Goal: Task Accomplishment & Management: Manage account settings

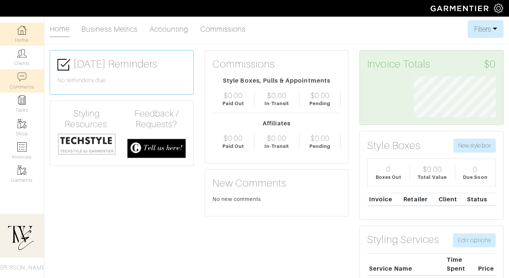
scroll to position [41, 93]
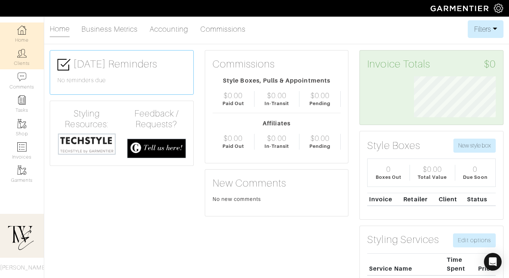
click at [29, 60] on link "Clients" at bounding box center [22, 57] width 44 height 23
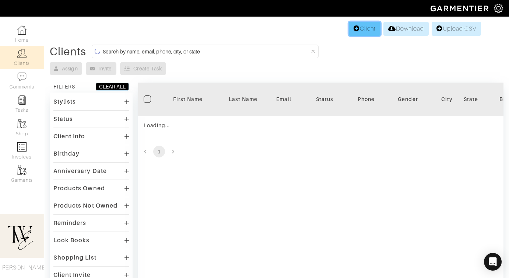
click at [361, 32] on link "Client" at bounding box center [365, 29] width 32 height 14
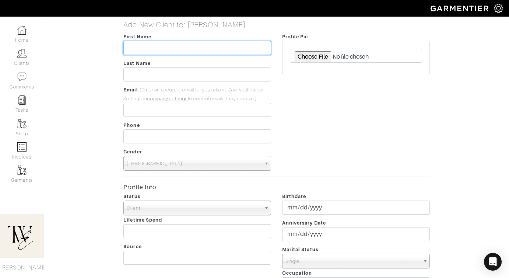
click at [184, 53] on input "text" at bounding box center [197, 48] width 148 height 14
type input "Rhonda"
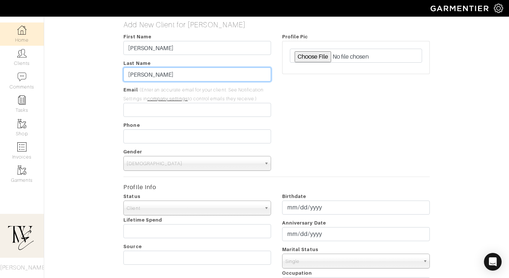
type input "Martin"
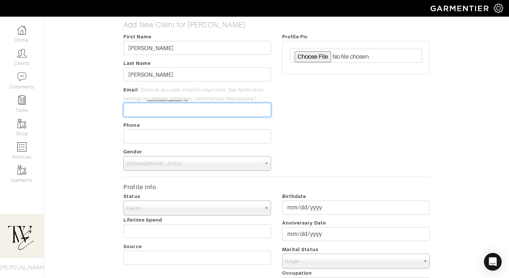
click at [159, 109] on input "email" at bounding box center [197, 110] width 148 height 14
paste input "[PERSON_NAME][EMAIL_ADDRESS][PERSON_NAME][DOMAIN_NAME]"
type input "[PERSON_NAME][EMAIL_ADDRESS][PERSON_NAME][DOMAIN_NAME]"
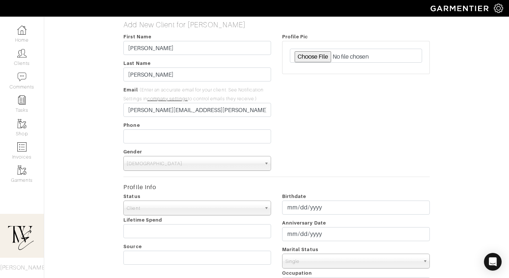
click at [148, 163] on span "Male" at bounding box center [194, 163] width 134 height 15
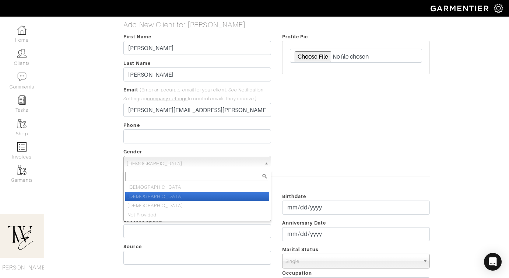
click at [145, 194] on li "Female" at bounding box center [197, 195] width 144 height 9
select select "Female"
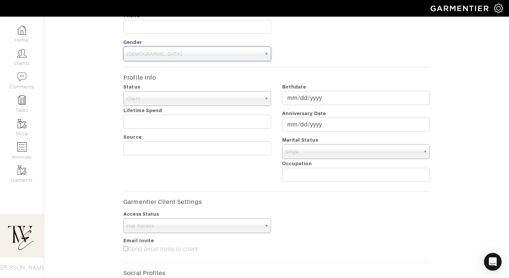
scroll to position [144, 0]
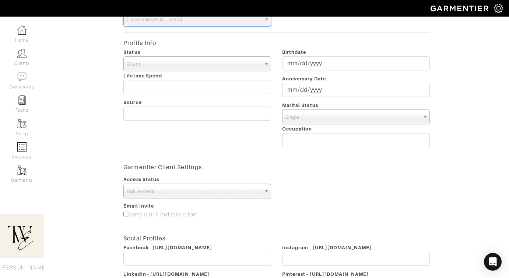
click at [158, 189] on span "Has Access" at bounding box center [194, 191] width 134 height 15
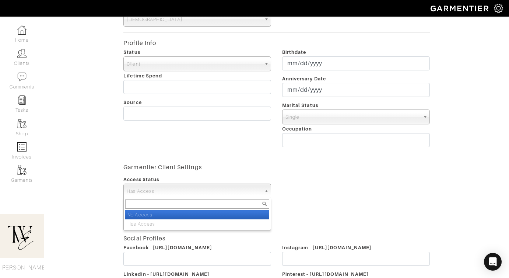
click at [155, 214] on li "No Access" at bounding box center [197, 214] width 144 height 9
select select "false"
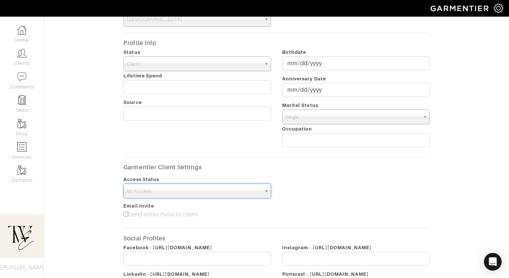
scroll to position [259, 0]
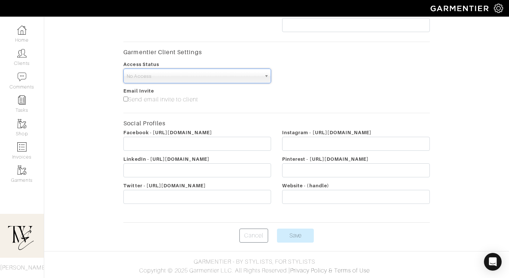
click at [292, 243] on body "The Wardrobe Edit by Regan Regan Heinrichs Home Clients Invoices Comments Remin…" at bounding box center [254, 9] width 509 height 537
click at [292, 237] on input "Save" at bounding box center [295, 235] width 37 height 14
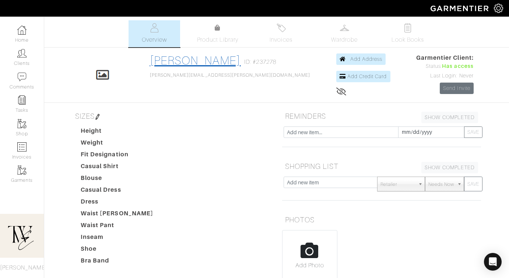
click at [226, 66] on link "[PERSON_NAME]" at bounding box center [195, 60] width 91 height 13
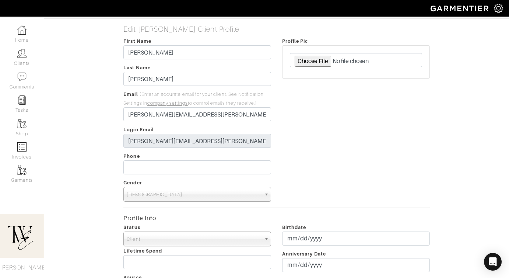
scroll to position [49, 0]
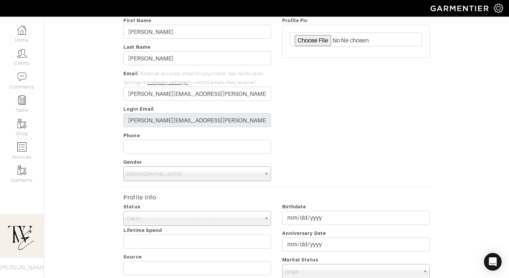
click at [211, 175] on span "Female" at bounding box center [194, 173] width 134 height 15
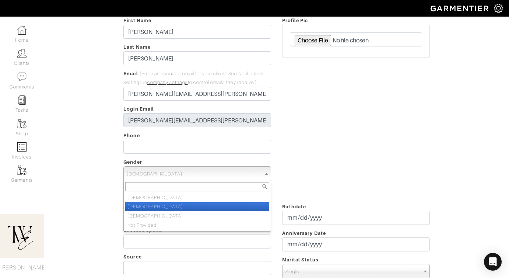
click at [333, 150] on div "Profile Pic" at bounding box center [356, 98] width 159 height 165
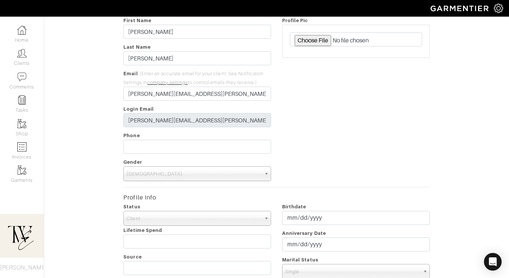
click at [197, 217] on span "Client" at bounding box center [194, 218] width 134 height 15
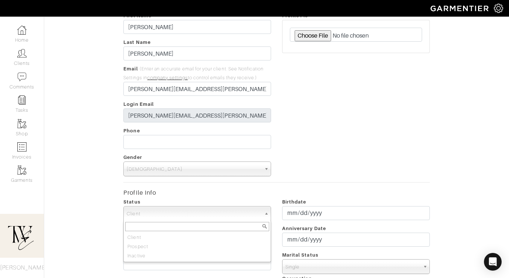
click at [333, 155] on div "Profile Pic" at bounding box center [356, 93] width 159 height 165
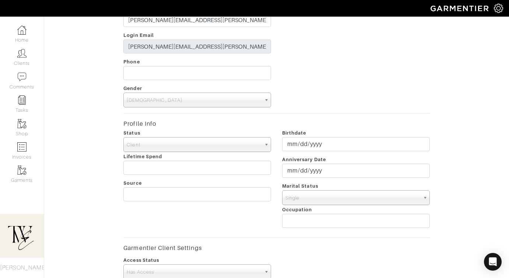
scroll to position [191, 0]
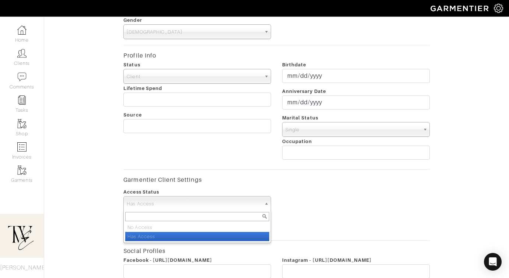
click at [180, 206] on span "Has Access" at bounding box center [194, 203] width 134 height 15
click at [178, 224] on li "No Access" at bounding box center [197, 226] width 144 height 9
select select "false"
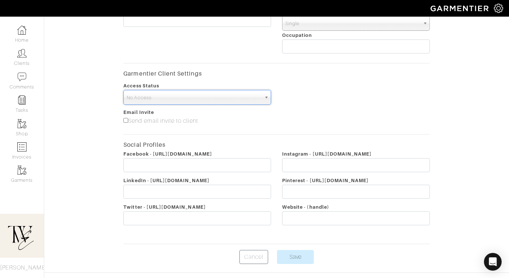
scroll to position [319, 0]
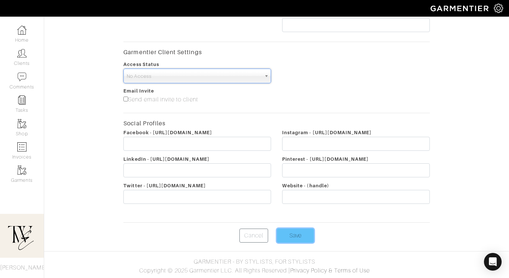
click at [290, 231] on input "Save" at bounding box center [295, 235] width 37 height 14
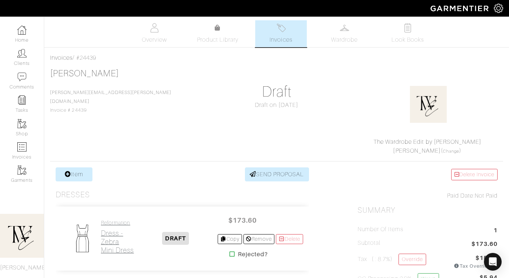
click at [102, 234] on h2 "Dress - Zebra Mini Dress" at bounding box center [117, 241] width 33 height 25
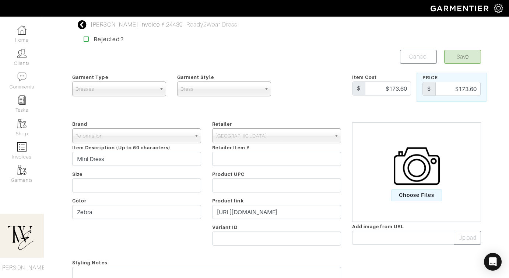
scroll to position [60, 0]
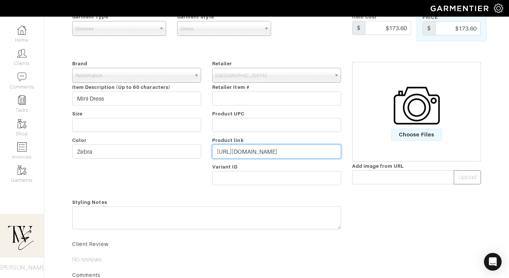
click at [237, 147] on input "https://www.saksfifthavenue.com/product/reformation-pike-zebra-satin-long-sleev…" at bounding box center [276, 151] width 129 height 14
paste input "[PERSON_NAME][EMAIL_ADDRESS][PERSON_NAME][DOMAIN_NAME]"
type input "[PERSON_NAME][EMAIL_ADDRESS][PERSON_NAME][DOMAIN_NAME]"
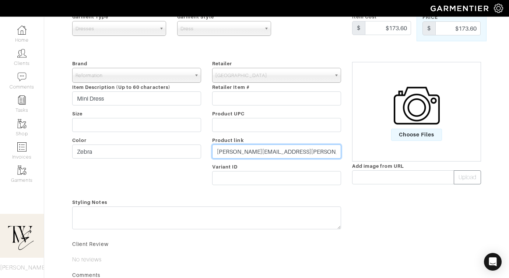
click at [253, 153] on input "[PERSON_NAME][EMAIL_ADDRESS][PERSON_NAME][DOMAIN_NAME]" at bounding box center [276, 151] width 129 height 14
paste input "https://go.shopmy.us/p-23858976"
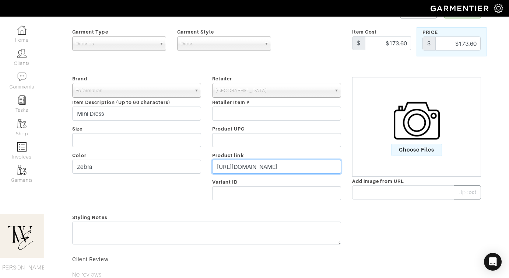
scroll to position [99, 0]
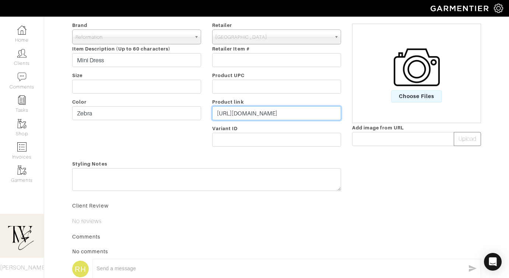
type input "https://go.shopmy.us/p-23858976"
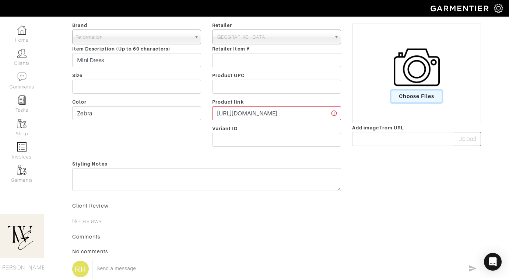
click at [411, 101] on span "Choose Files" at bounding box center [416, 96] width 51 height 12
click at [0, 0] on input "Choose Files" at bounding box center [0, 0] width 0 height 0
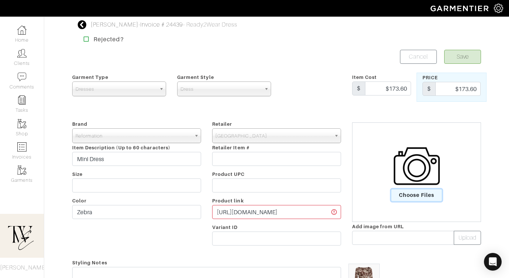
scroll to position [66, 0]
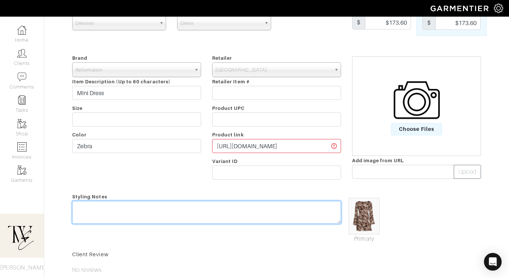
click at [217, 210] on textarea at bounding box center [206, 212] width 269 height 23
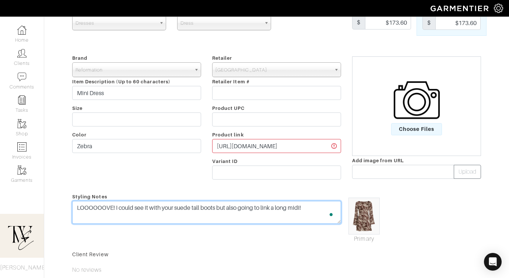
scroll to position [0, 0]
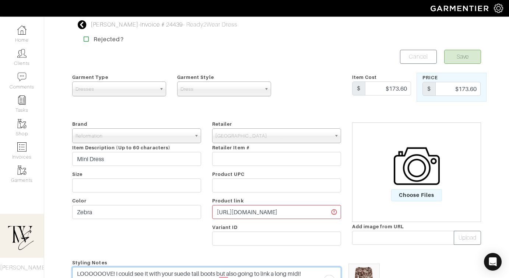
type textarea "LOOOOOOVE! I could see it with your suede tall boots but also going to link a l…"
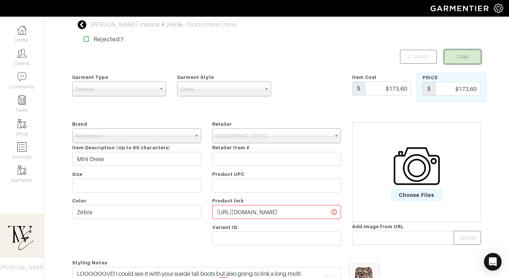
click at [467, 54] on button "Save" at bounding box center [462, 57] width 37 height 14
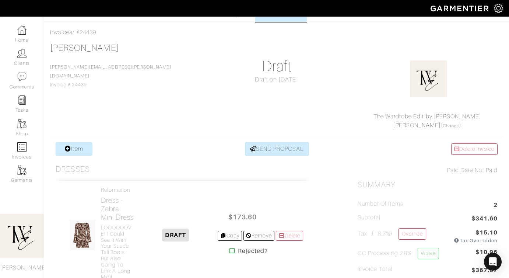
scroll to position [254, 0]
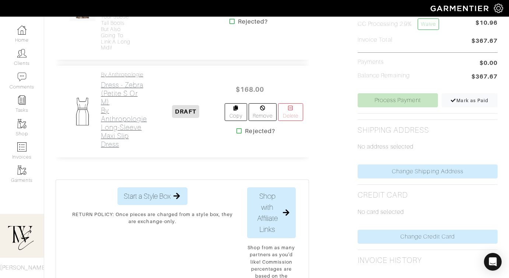
click at [127, 141] on h2 "Dress - Zebra (Petite S or M) By Anthropologie Long-Sleeve Maxi Slip Dress" at bounding box center [124, 115] width 46 height 68
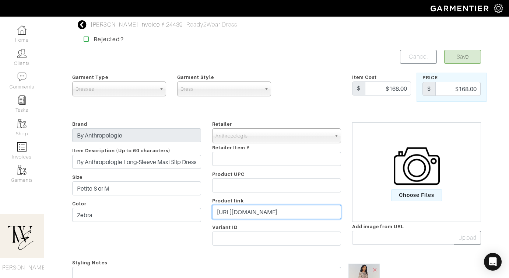
click at [251, 216] on input "[URL][DOMAIN_NAME]" at bounding box center [276, 212] width 129 height 14
paste input "[DOMAIN_NAME][URL]"
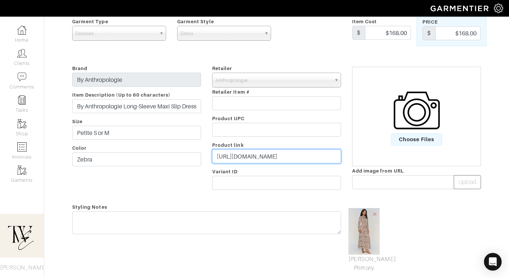
scroll to position [81, 0]
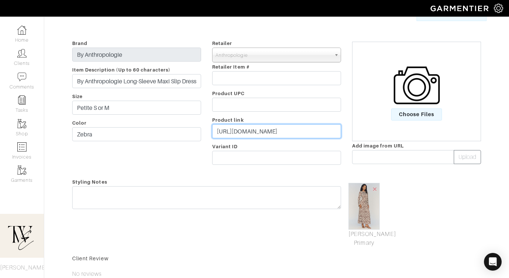
type input "[URL][DOMAIN_NAME]"
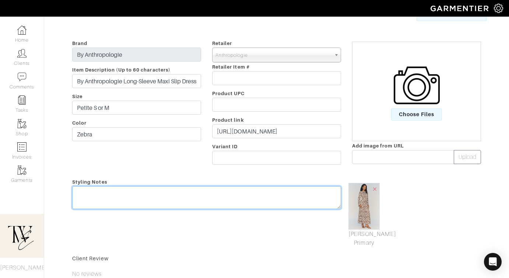
click at [252, 203] on textarea at bounding box center [206, 197] width 269 height 23
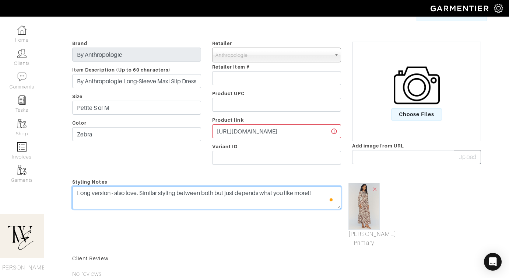
scroll to position [0, 0]
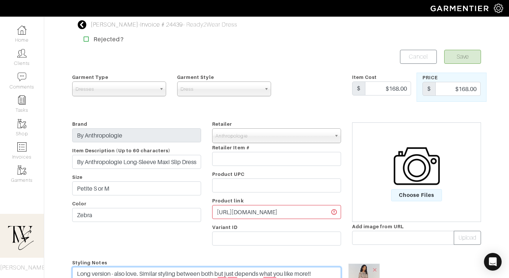
type textarea "Long version - also love. Similar styling between both but just depends what yo…"
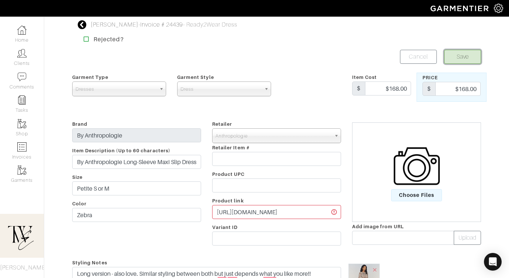
click at [472, 60] on button "Save" at bounding box center [462, 57] width 37 height 14
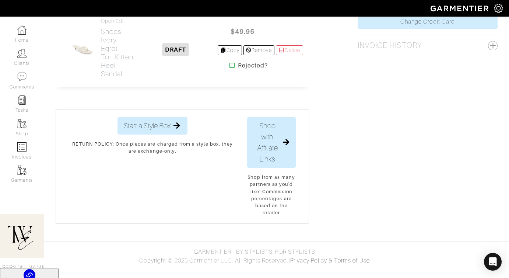
scroll to position [464, 0]
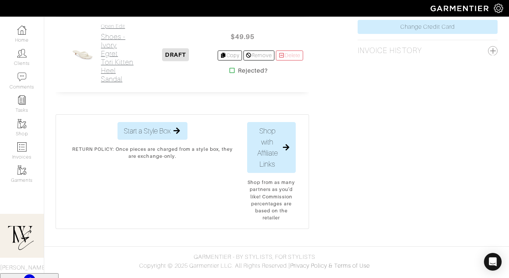
click at [111, 69] on h2 "Shoes - Ivory Egret Tori Kitten Heel Sandal" at bounding box center [117, 57] width 33 height 51
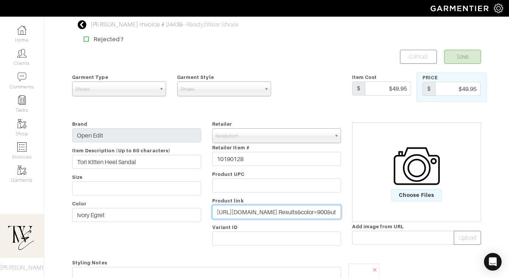
click at [254, 207] on input "[URL][DOMAIN_NAME] Results&color=900&utm_channel=low_nd_affiliates_influencer&u…" at bounding box center [276, 212] width 129 height 14
click at [254, 207] on input "https://www.nordstrom.com/s/tori-kitten-heel-sandal-women/7676307?origin=keywor…" at bounding box center [276, 212] width 129 height 14
paste input "go.shopmy.us/p-23859439"
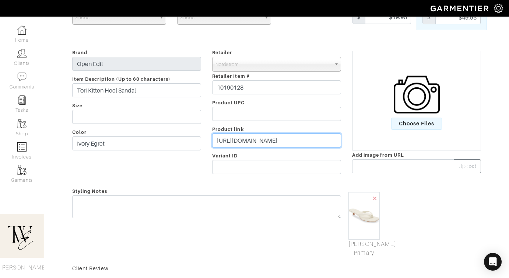
type input "https://go.shopmy.us/p-23859439"
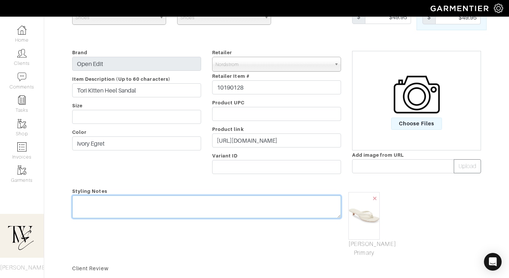
click at [254, 206] on textarea at bounding box center [206, 206] width 269 height 23
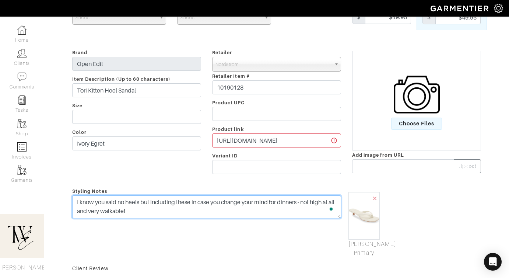
scroll to position [0, 0]
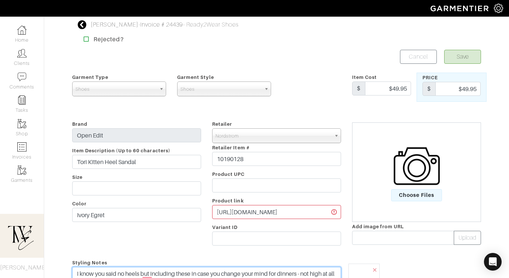
type textarea "I know you said no heels but including these in case you change your mind for d…"
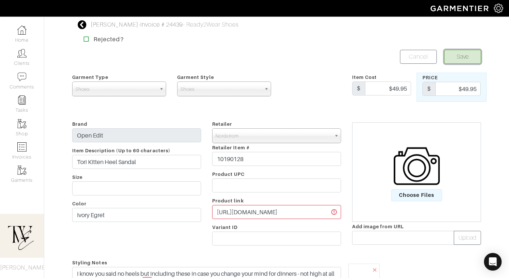
click at [454, 55] on button "Save" at bounding box center [462, 57] width 37 height 14
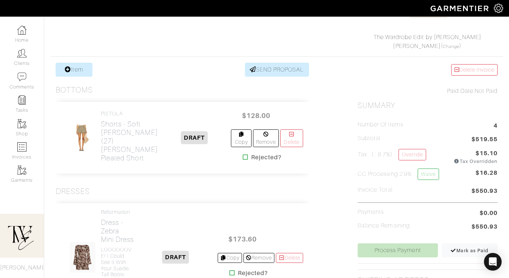
scroll to position [192, 0]
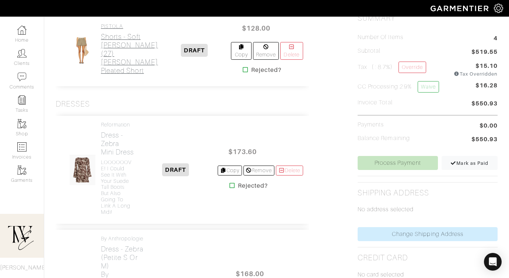
click at [113, 71] on h2 "Shorts - Soft Moss (27) Felix Pleated Short" at bounding box center [129, 53] width 57 height 42
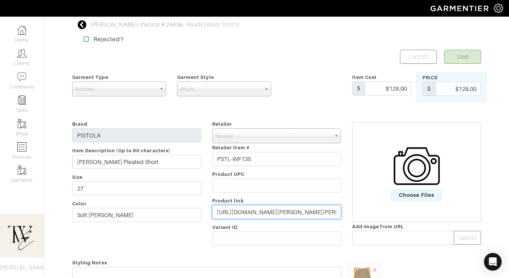
click at [281, 208] on input "https://www.revolve.com/pistola-felix-pleated-short-in-soft-moss/dp/PSTL-WF135/…" at bounding box center [276, 212] width 129 height 14
paste input "content/deeplink/Womens/product/PSTL-WF135?source=siplt&siplt=5552f&utm_source=…"
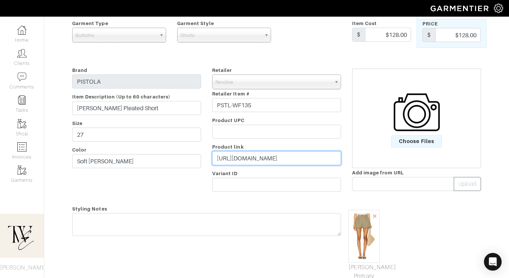
scroll to position [104, 0]
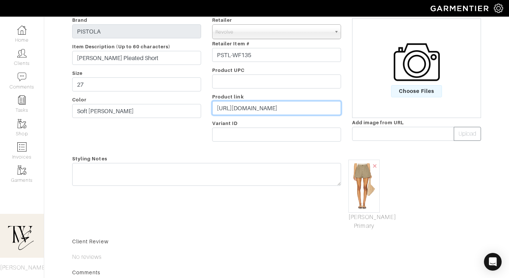
type input "https://www.revolve.com/content/deeplink/Womens/product/PSTL-WF135?source=siplt…"
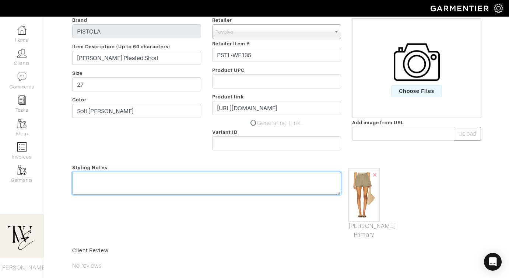
click at [280, 182] on textarea at bounding box center [206, 183] width 269 height 23
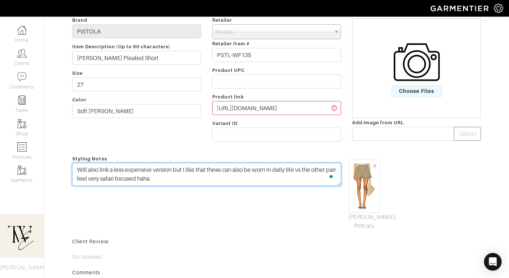
scroll to position [0, 0]
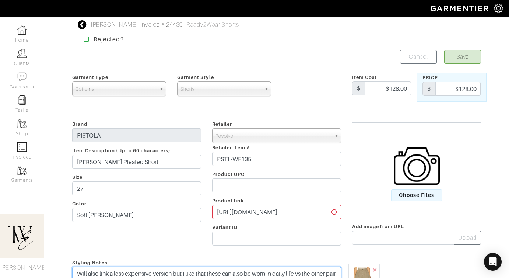
type textarea "Will also link a less expensive version but I like that these can also be worn …"
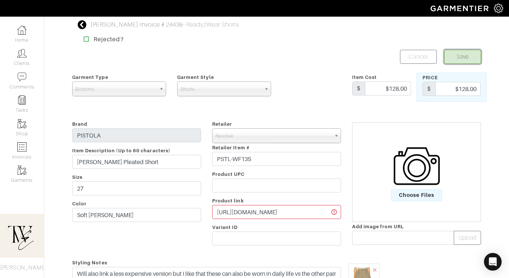
click at [466, 55] on button "Save" at bounding box center [462, 57] width 37 height 14
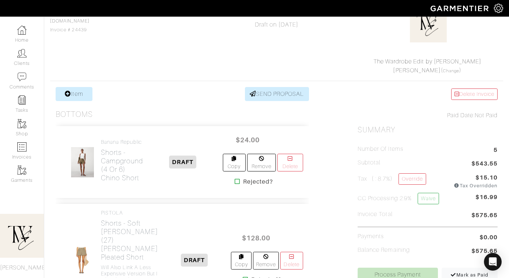
scroll to position [153, 0]
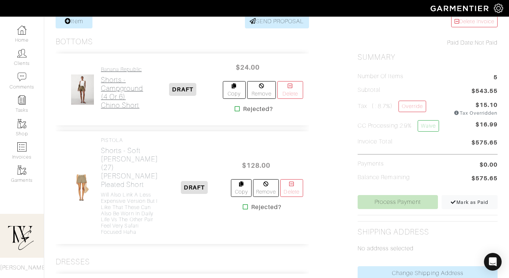
click at [120, 91] on h2 "Shorts - Campground (4 or 6) Chino Short" at bounding box center [122, 92] width 42 height 34
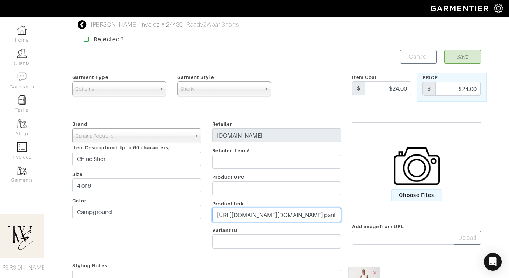
click at [221, 208] on input "https://bananarepublicfactory.gapfactory.com/browse/product.do?pid=812977021&vi…" at bounding box center [276, 215] width 129 height 14
paste input "go.shopmy.us/p-23860373"
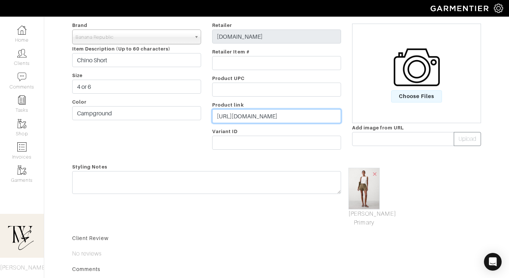
type input "https://go.shopmy.us/p-23860373"
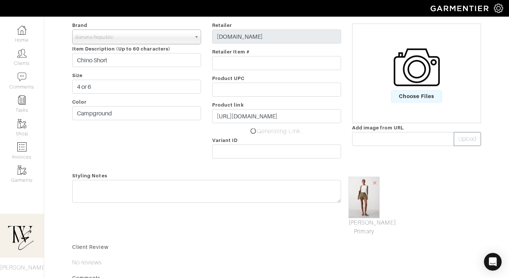
click at [211, 194] on div "Styling Notes" at bounding box center [207, 203] width 280 height 65
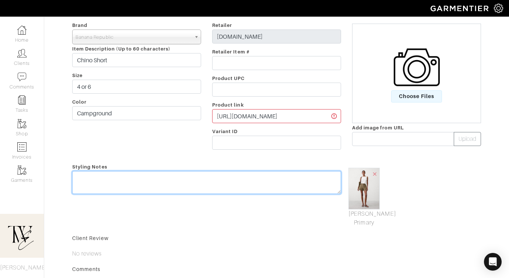
click at [215, 180] on textarea at bounding box center [206, 182] width 269 height 23
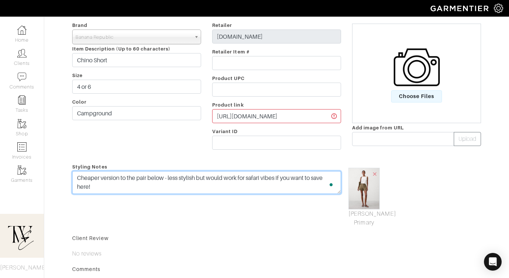
scroll to position [0, 0]
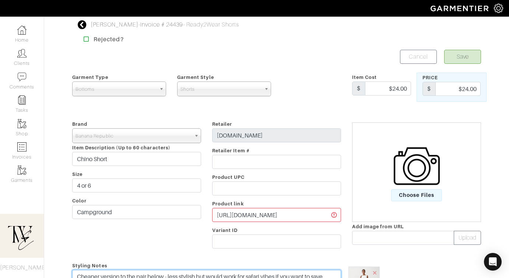
type textarea "Cheaper version to the pair below - less stylish but would work for safari vibe…"
click at [461, 63] on button "Save" at bounding box center [462, 57] width 37 height 14
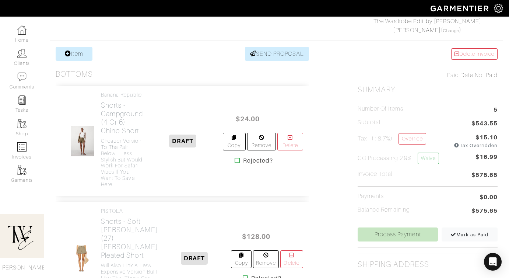
scroll to position [201, 0]
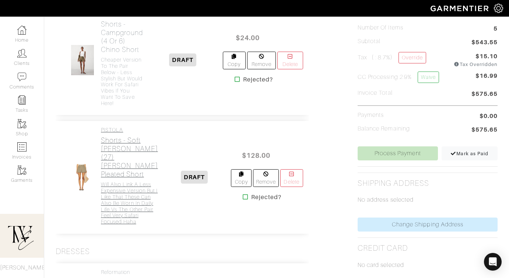
click at [120, 149] on h2 "Shorts - Soft [PERSON_NAME] (27) [PERSON_NAME] Pleated Short" at bounding box center [129, 157] width 57 height 42
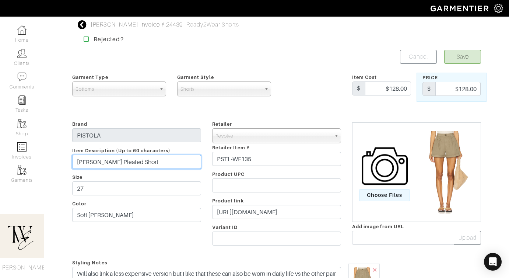
click at [116, 163] on input "[PERSON_NAME] Pleated Short" at bounding box center [136, 162] width 129 height 14
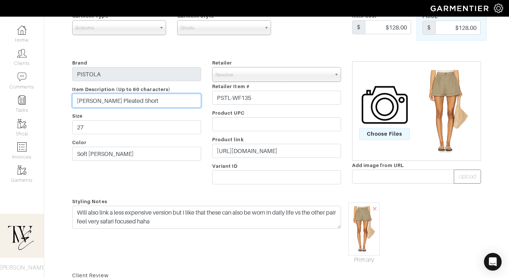
scroll to position [124, 0]
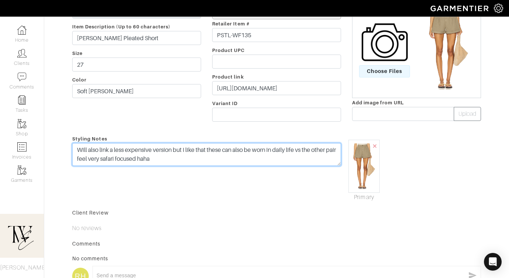
click at [172, 162] on textarea "Will also link a less expensive version but I like that these can also be worn …" at bounding box center [206, 154] width 269 height 23
drag, startPoint x: 178, startPoint y: 161, endPoint x: 67, endPoint y: 148, distance: 112.3
click at [67, 148] on div "Styling Notes Will also link a less expensive version but I like that these can…" at bounding box center [207, 167] width 280 height 67
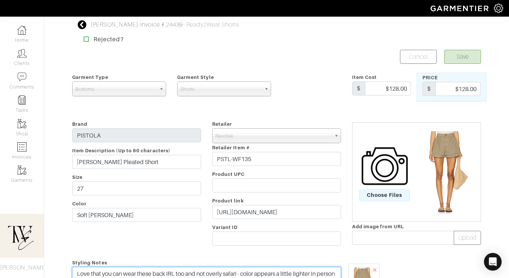
type textarea "Love that you can wear these back IRL too and not overly safari - color appears…"
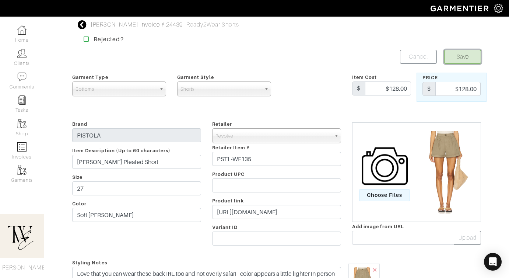
click at [465, 61] on button "Save" at bounding box center [462, 57] width 37 height 14
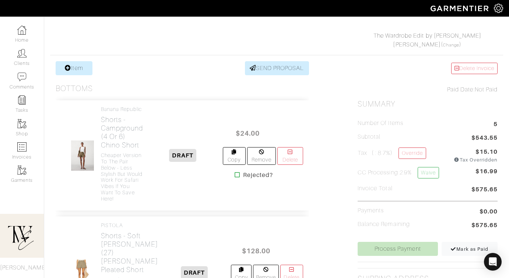
scroll to position [151, 0]
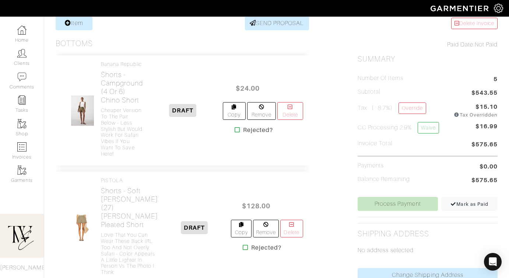
click at [235, 127] on icon at bounding box center [238, 130] width 6 height 6
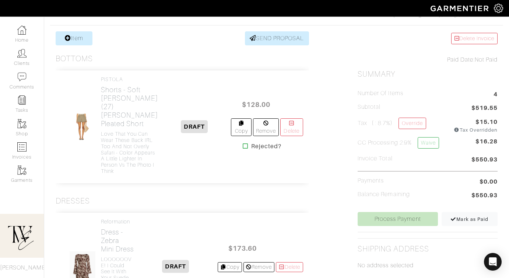
scroll to position [224, 0]
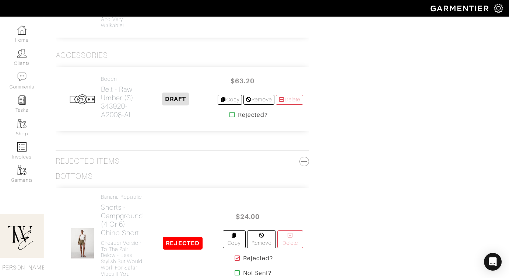
scroll to position [777, 0]
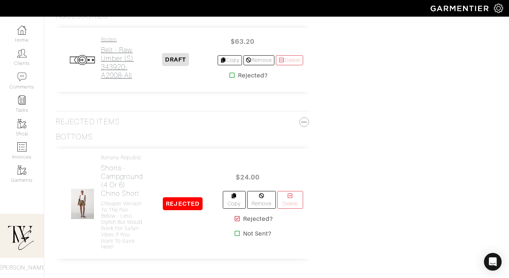
click at [108, 80] on h2 "Belt - Raw Umber (S) 343920-A2008-all" at bounding box center [117, 63] width 33 height 34
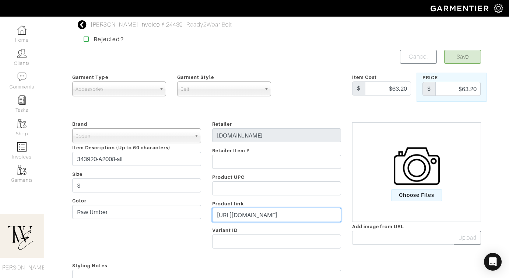
click at [245, 221] on input "[URL][DOMAIN_NAME]" at bounding box center [276, 215] width 129 height 14
click at [245, 221] on input "https://us.boden.com/products/skinny-plaited-belt-raw-umber?variant=47279909208…" at bounding box center [276, 215] width 129 height 14
paste input "go.shopmy.us/p-2386123"
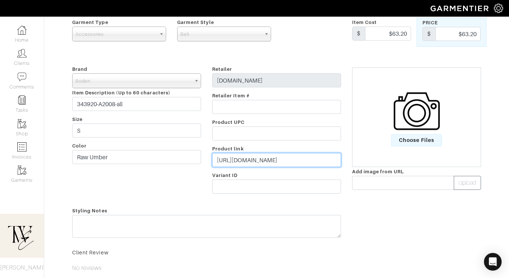
scroll to position [84, 0]
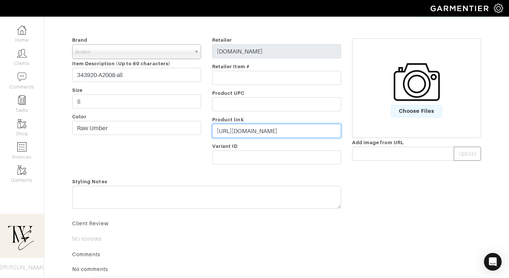
type input "https://go.shopmy.us/p-23861231"
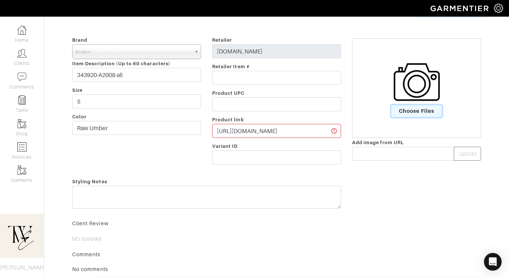
click at [412, 116] on span "Choose Files" at bounding box center [416, 111] width 51 height 12
click at [0, 0] on input "Choose Files" at bounding box center [0, 0] width 0 height 0
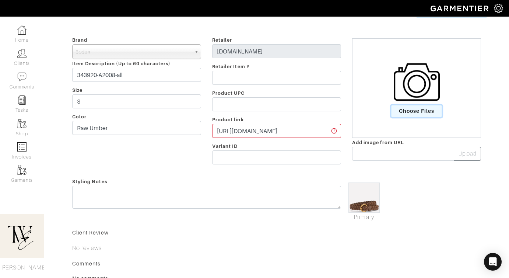
scroll to position [0, 0]
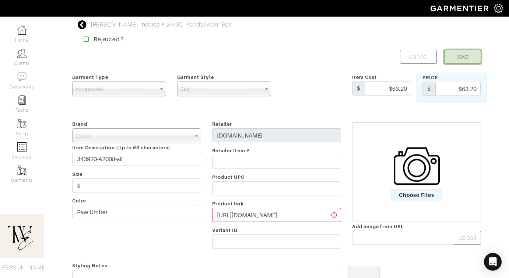
click at [466, 59] on button "Save" at bounding box center [462, 57] width 37 height 14
